Goal: Find specific page/section: Find specific page/section

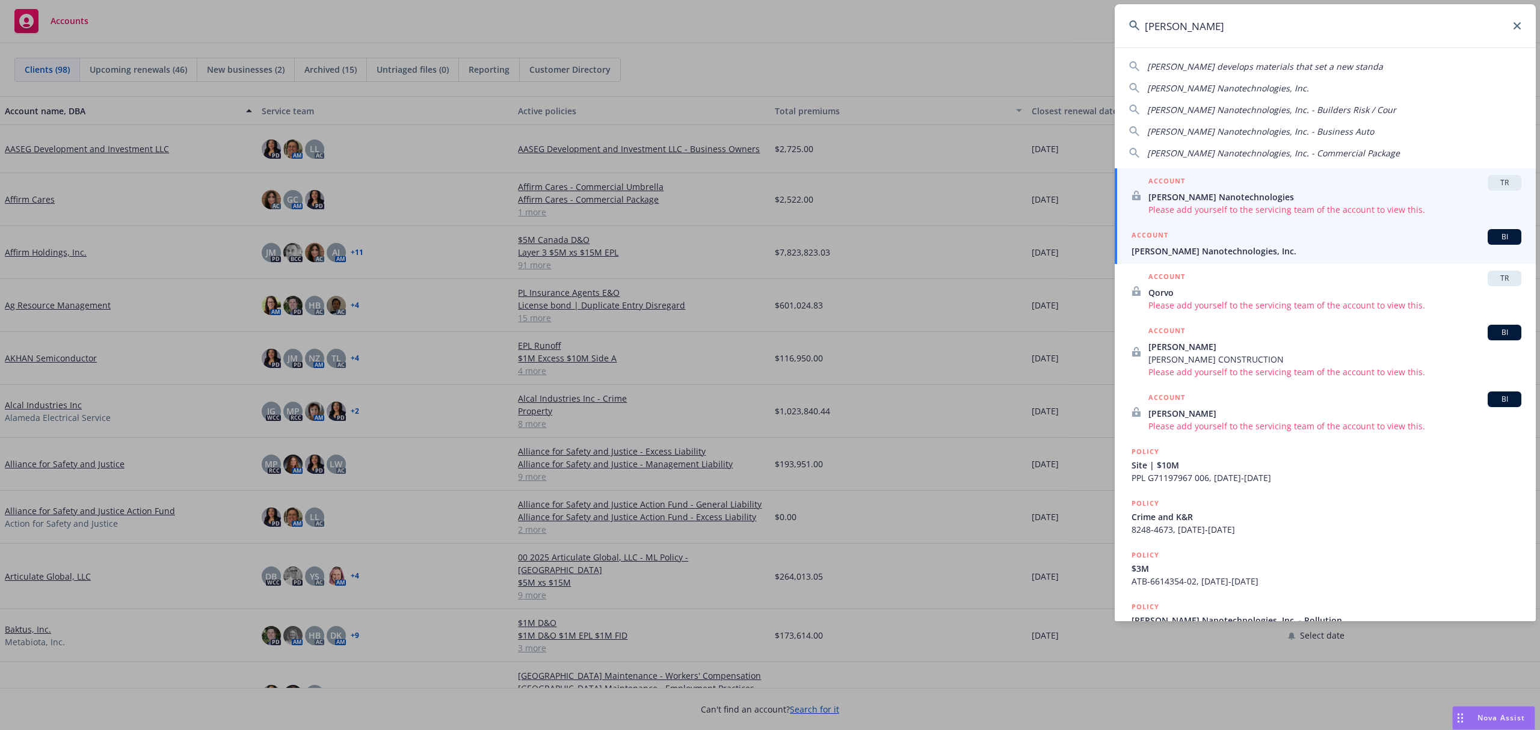
type input "[PERSON_NAME]"
click at [1252, 241] on div "ACCOUNT BI" at bounding box center [1326, 237] width 390 height 16
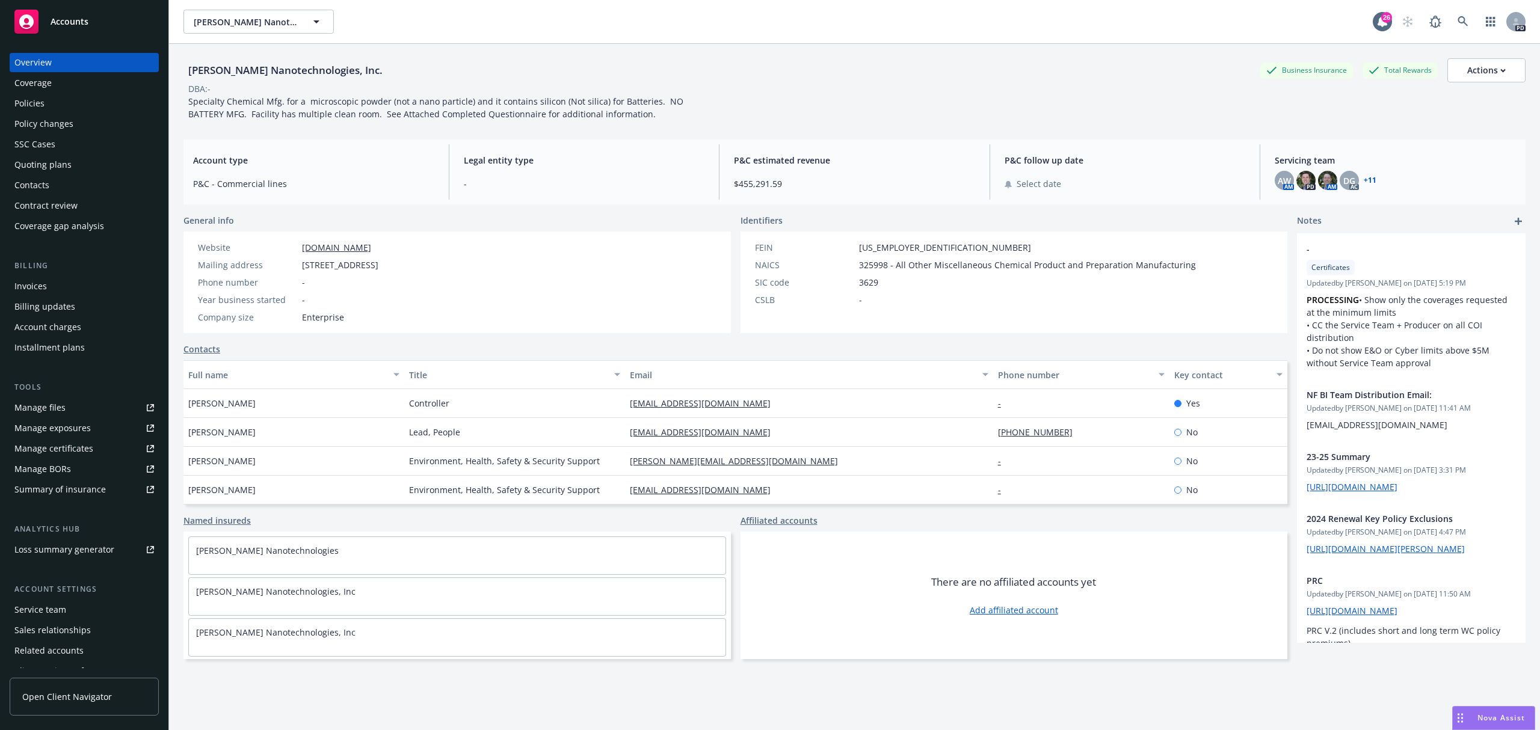
click at [42, 100] on div "Policies" at bounding box center [29, 103] width 30 height 19
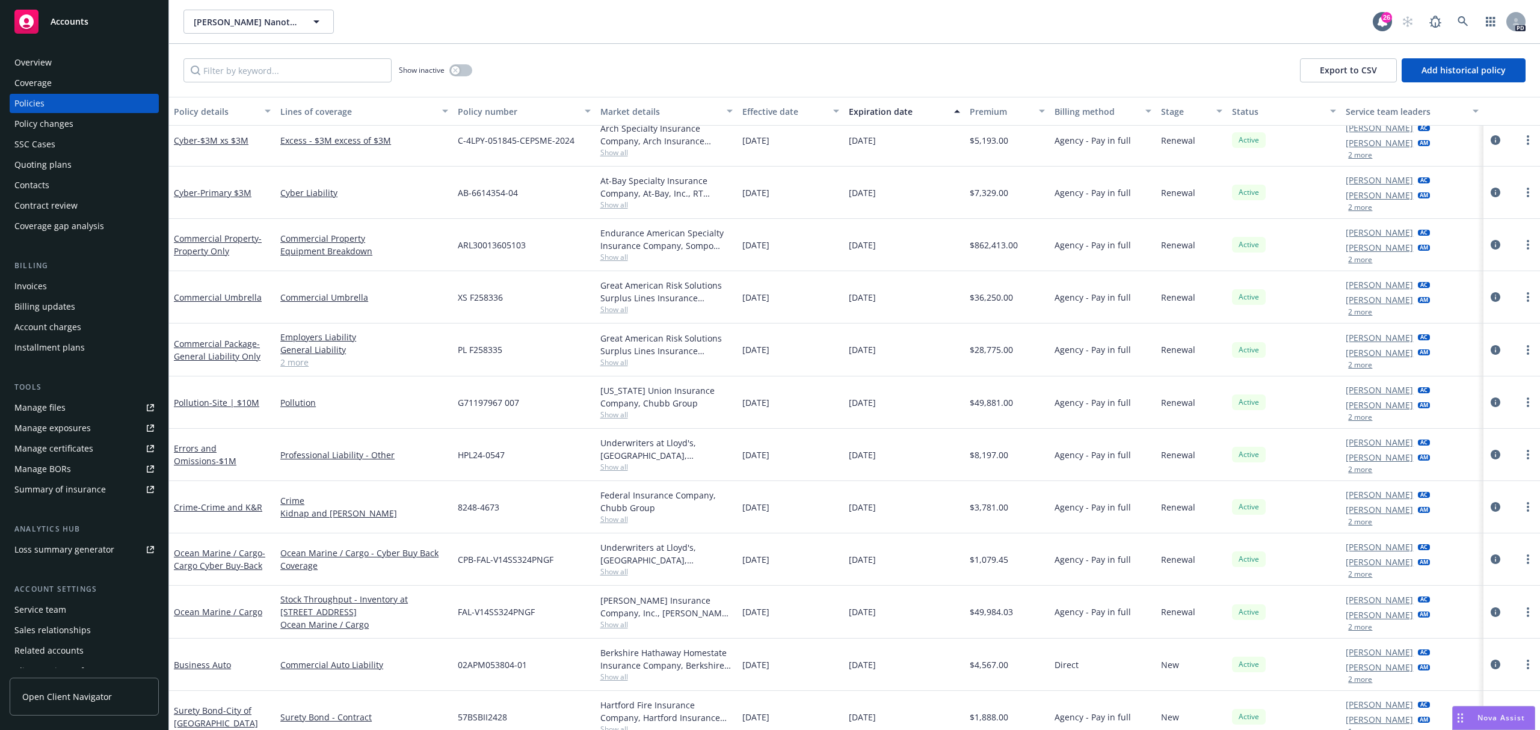
scroll to position [703, 0]
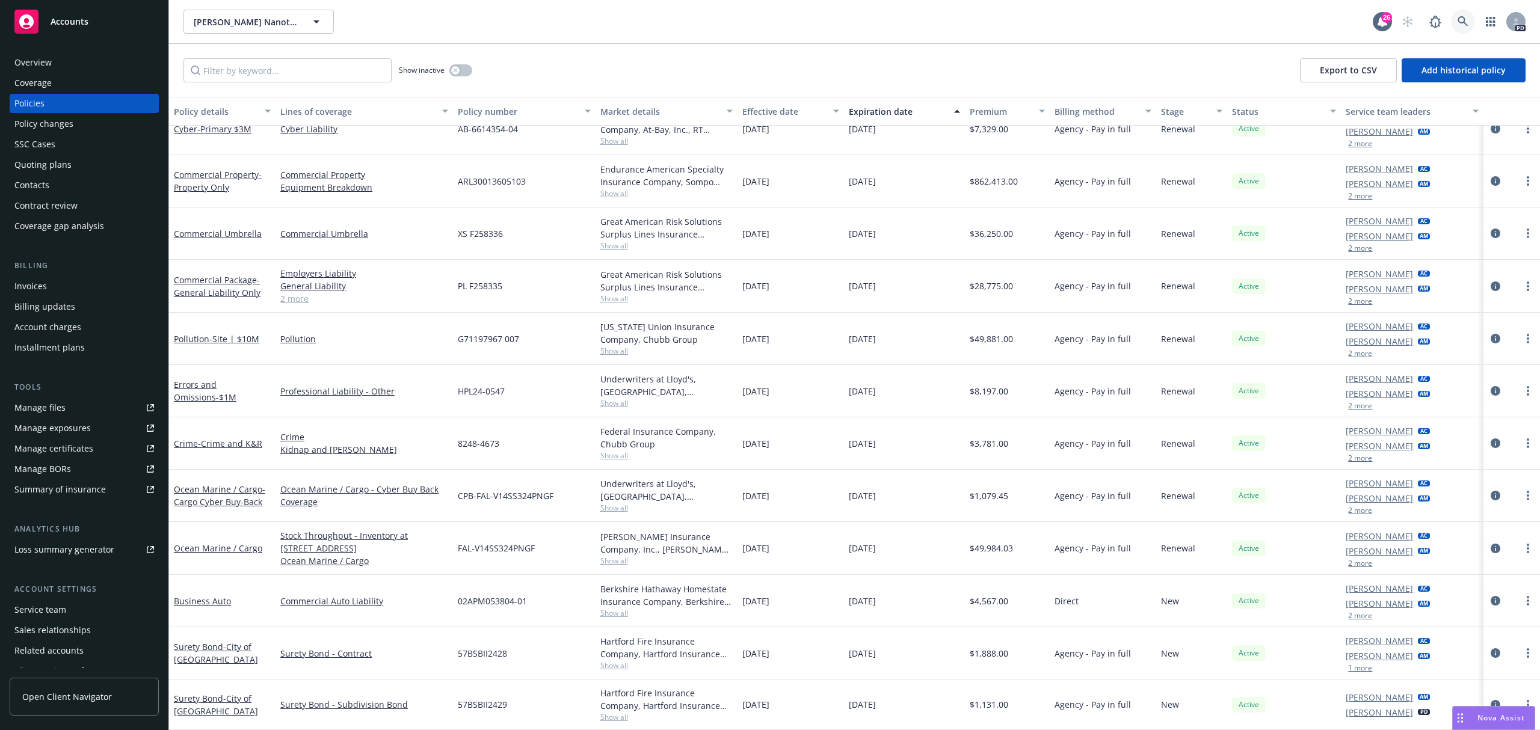
click at [1473, 20] on link at bounding box center [1463, 22] width 24 height 24
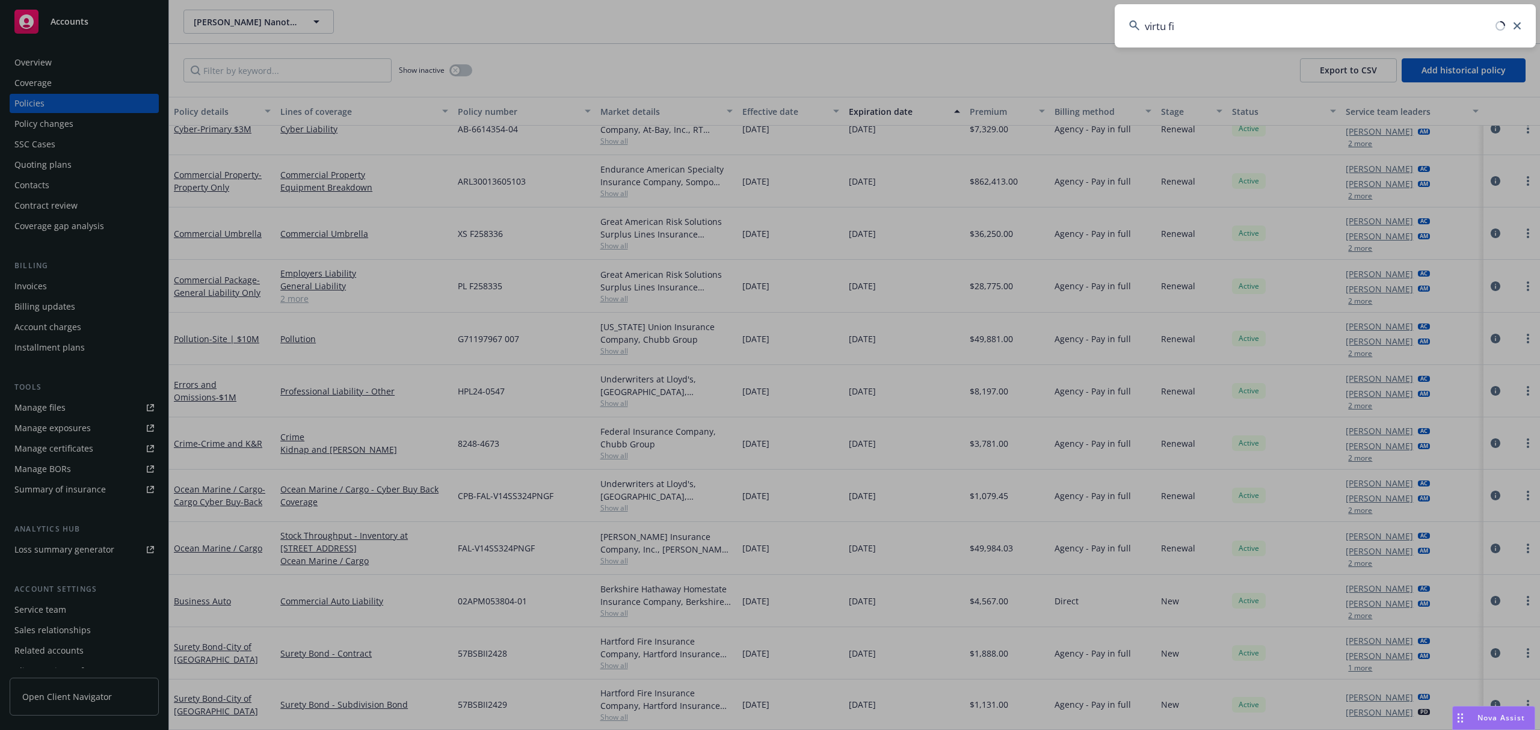
type input "virtu fin"
